Goal: Download file/media

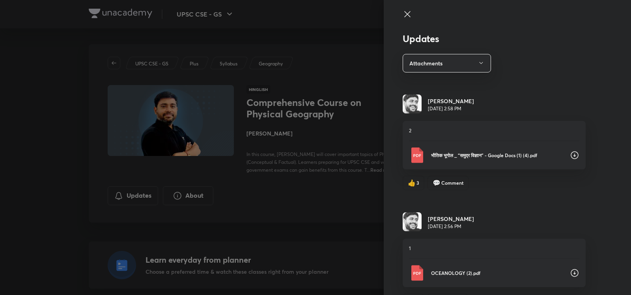
scroll to position [92, 0]
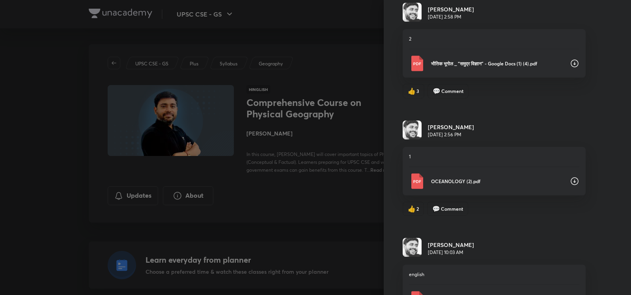
click at [486, 179] on p "OCEANOLOGY (2).pdf" at bounding box center [497, 181] width 132 height 7
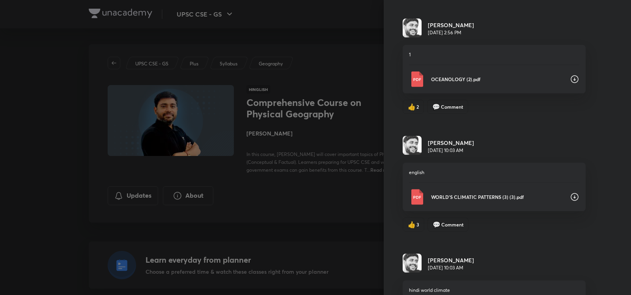
scroll to position [276, 0]
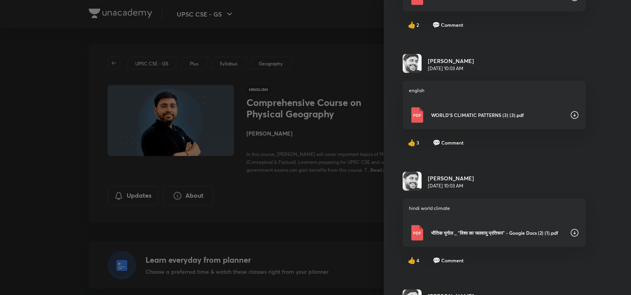
click at [479, 117] on p "WORLD'S CLIMATIC PATTERNS (3) (3).pdf" at bounding box center [497, 115] width 132 height 7
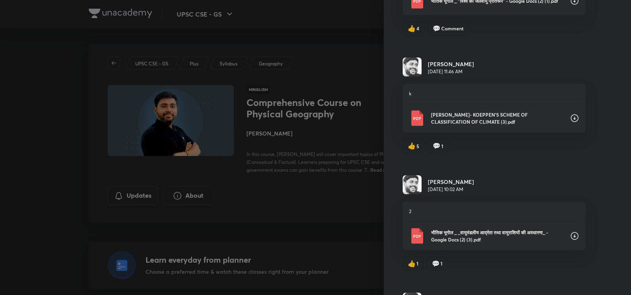
scroll to position [552, 0]
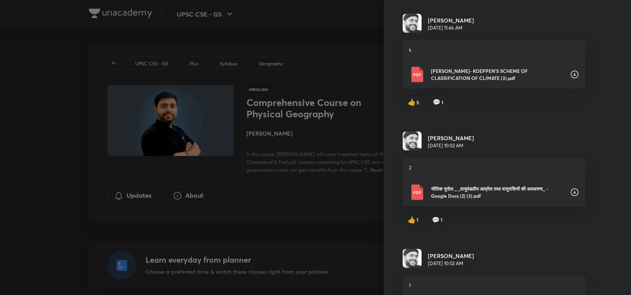
click at [489, 72] on p "[PERSON_NAME]- KOEPPEN’S SCHEME OF CLASSIFICATION OF CLIMATE (3).pdf" at bounding box center [497, 74] width 132 height 14
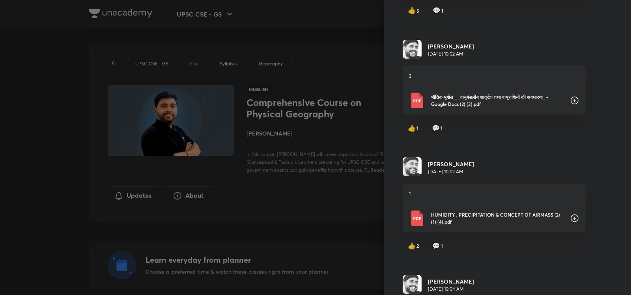
click at [487, 222] on p "HUMIDITY , PRECIPITATION & CONCEPT OF AIRMASS (2) (1) (4).pdf" at bounding box center [497, 218] width 132 height 14
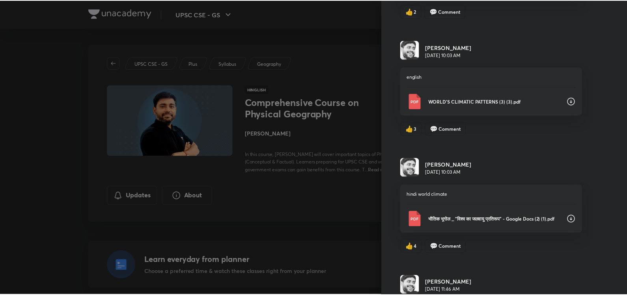
scroll to position [96, 0]
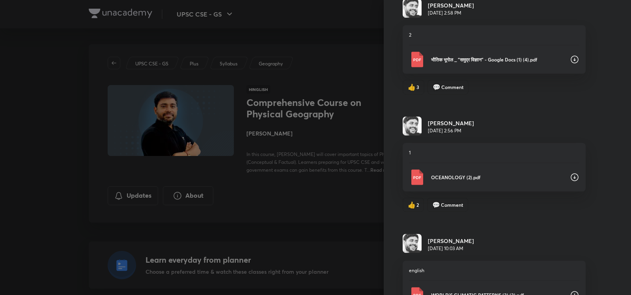
click at [317, 41] on div at bounding box center [315, 147] width 631 height 295
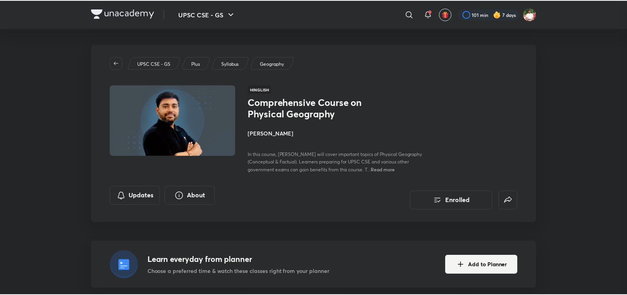
scroll to position [0, 0]
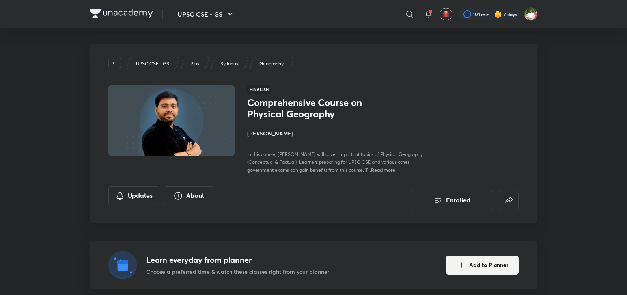
click at [117, 11] on img at bounding box center [120, 13] width 63 height 9
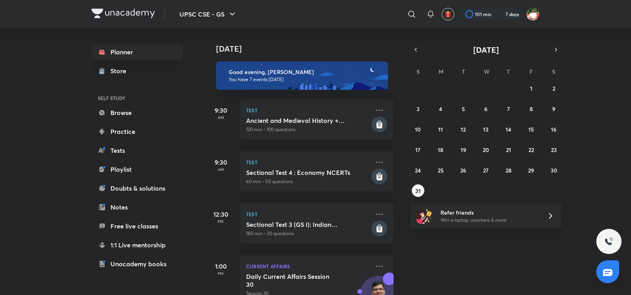
click at [559, 174] on button "30" at bounding box center [553, 170] width 13 height 13
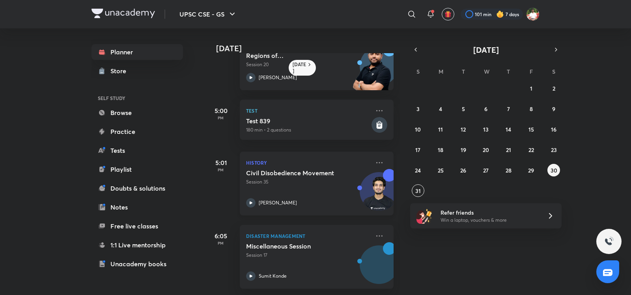
scroll to position [369, 0]
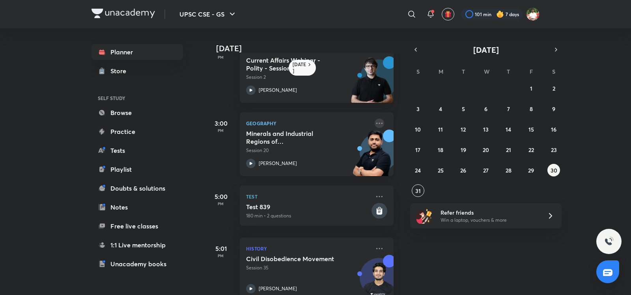
click at [376, 121] on icon at bounding box center [379, 123] width 9 height 9
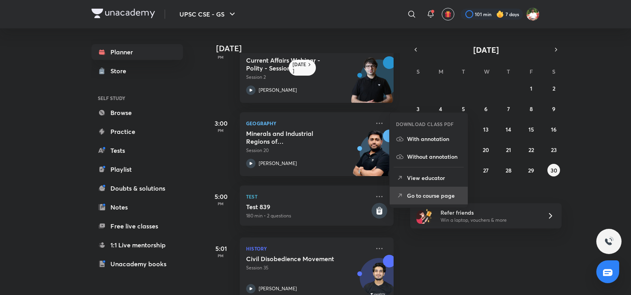
click at [417, 199] on p "Go to course page" at bounding box center [434, 196] width 54 height 8
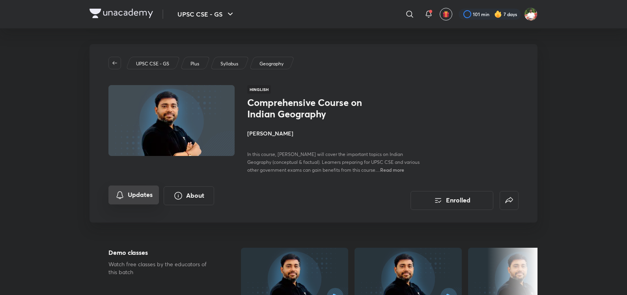
click at [132, 189] on button "Updates" at bounding box center [133, 195] width 50 height 19
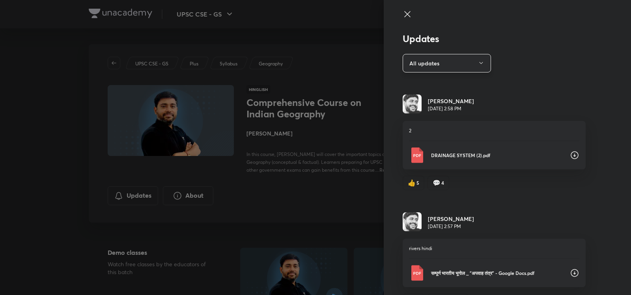
click at [427, 55] on button "All updates" at bounding box center [447, 63] width 88 height 19
click at [416, 130] on span "Attachments" at bounding box center [443, 131] width 82 height 8
click at [512, 154] on p "DRAINAGE SYSTEM (2).pdf" at bounding box center [497, 155] width 132 height 7
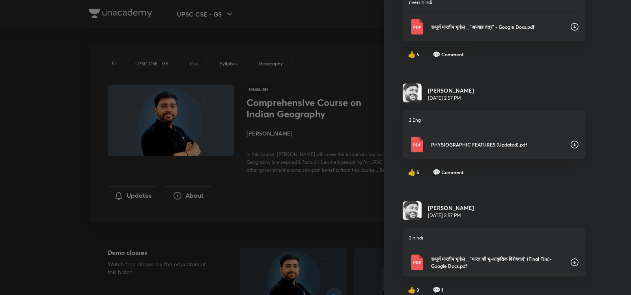
scroll to position [276, 0]
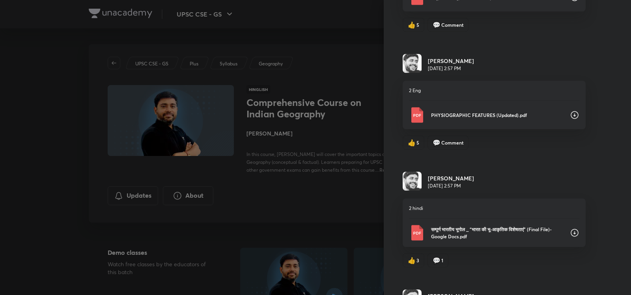
click at [484, 113] on p "PHYSIOGRAPHIC FEATURES (Updated).pdf" at bounding box center [497, 115] width 132 height 7
